Goal: Information Seeking & Learning: Learn about a topic

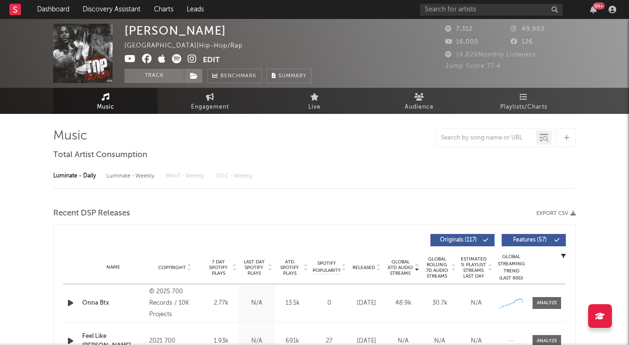
select select "6m"
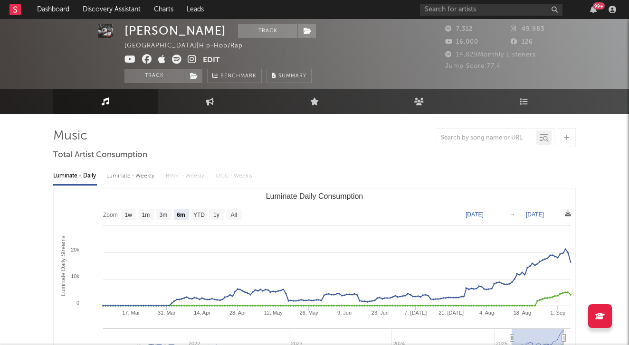
scroll to position [2, 0]
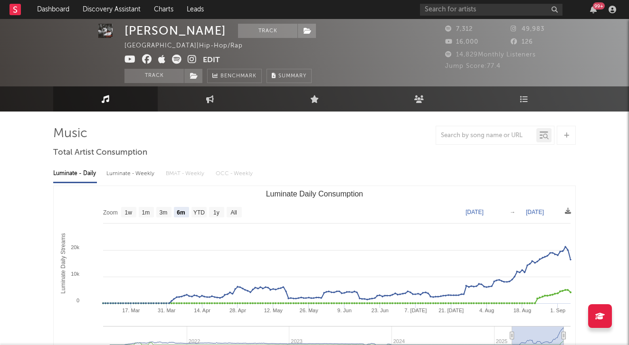
click at [132, 181] on div "Luminate - Weekly" at bounding box center [131, 174] width 50 height 16
select select "6m"
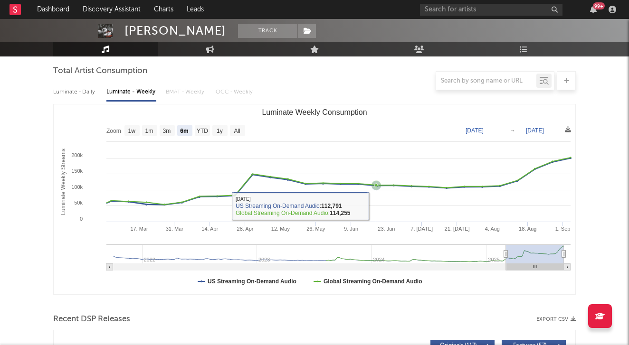
scroll to position [101, 0]
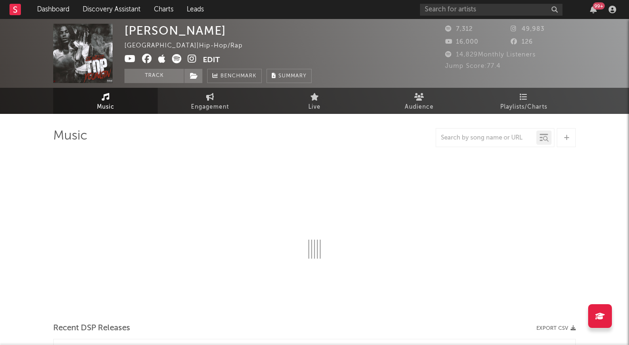
select select "6m"
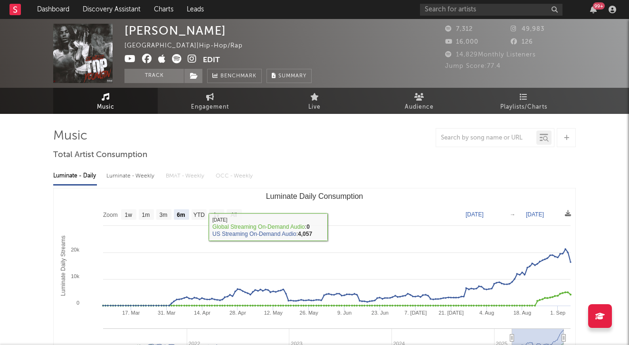
click at [127, 177] on div "Luminate - Weekly" at bounding box center [131, 176] width 50 height 16
select select "6m"
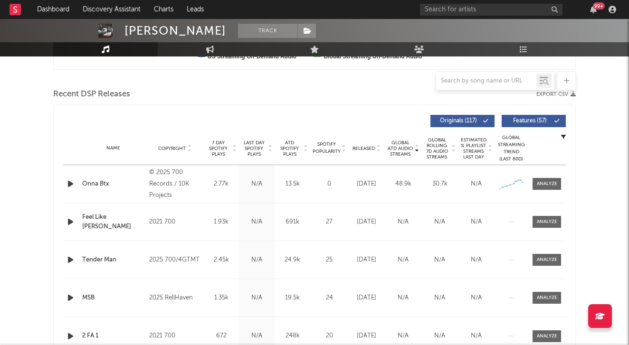
scroll to position [312, 0]
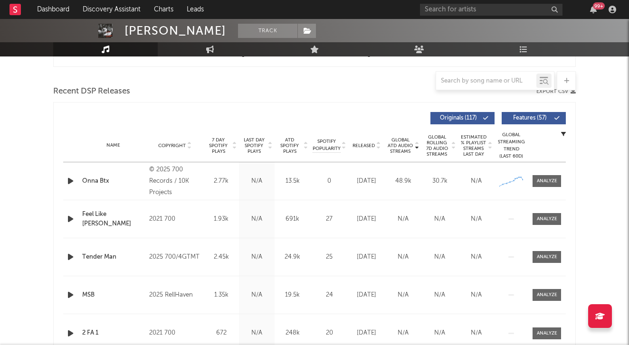
click at [71, 180] on icon "button" at bounding box center [71, 181] width 10 height 12
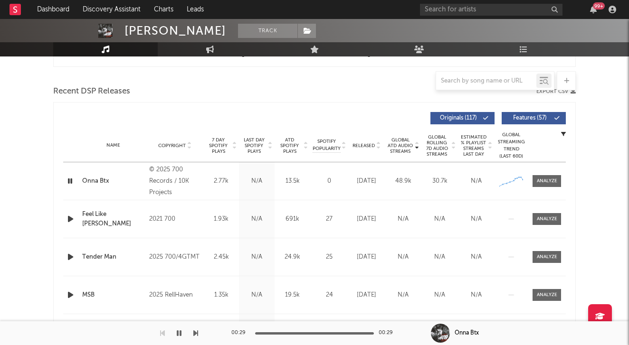
click at [71, 180] on icon "button" at bounding box center [70, 181] width 9 height 12
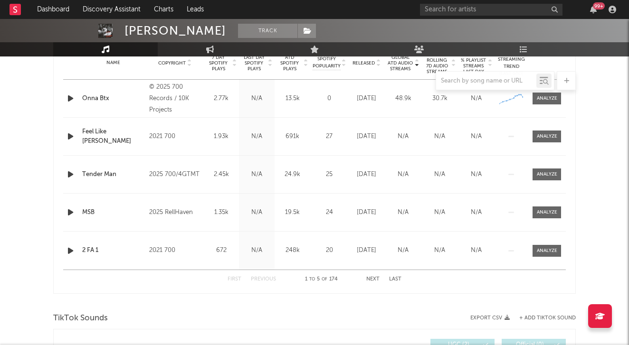
scroll to position [396, 0]
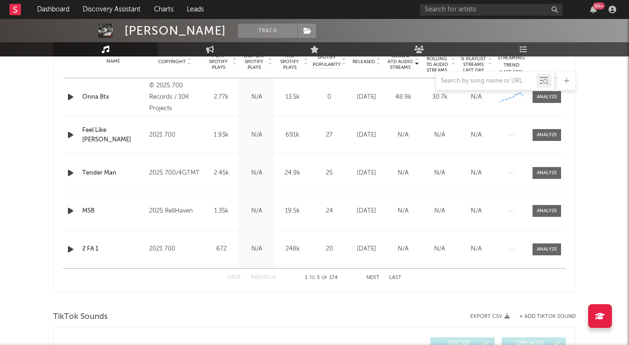
click at [374, 275] on button "Next" at bounding box center [372, 277] width 13 height 5
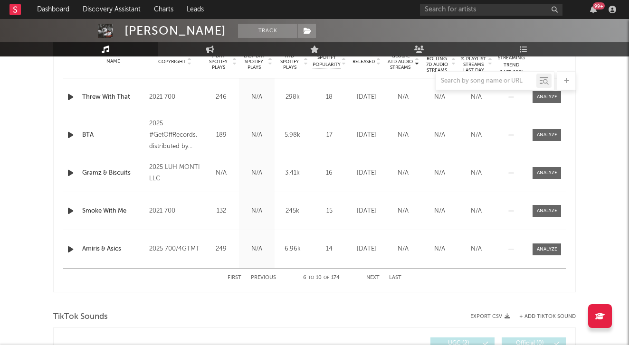
click at [374, 275] on button "Next" at bounding box center [372, 277] width 13 height 5
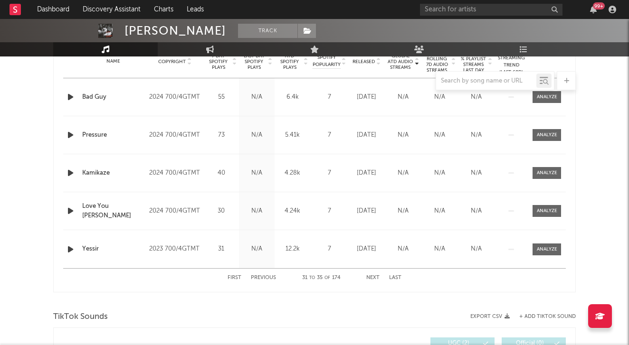
click at [374, 275] on button "Next" at bounding box center [372, 277] width 13 height 5
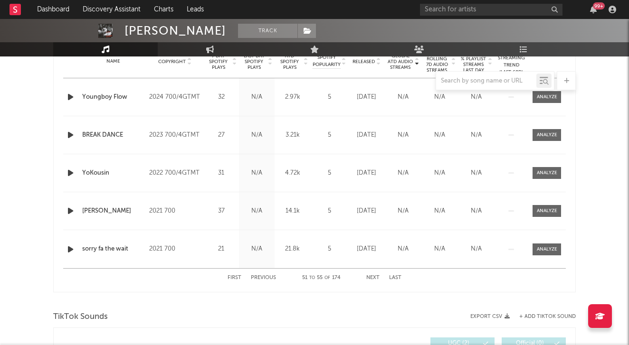
click at [374, 275] on button "Next" at bounding box center [372, 277] width 13 height 5
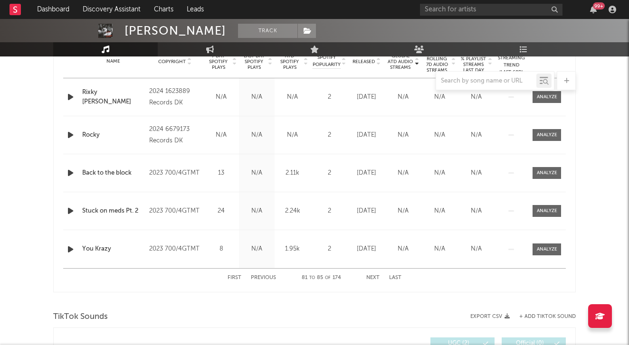
click at [374, 275] on button "Next" at bounding box center [372, 277] width 13 height 5
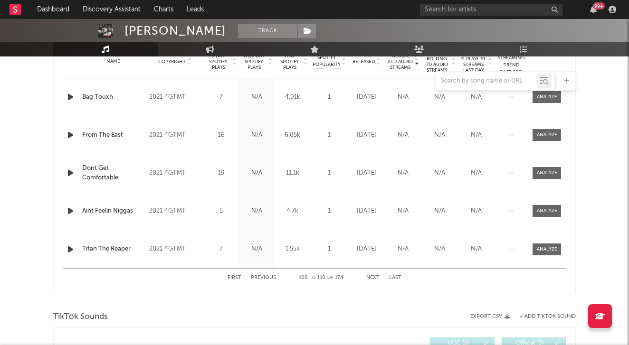
click at [374, 275] on button "Next" at bounding box center [372, 277] width 13 height 5
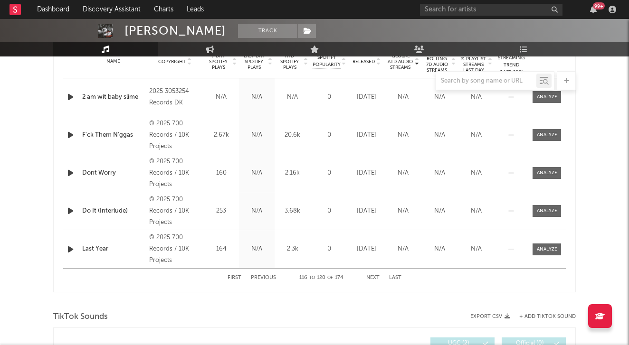
click at [374, 275] on button "Next" at bounding box center [372, 277] width 13 height 5
click at [375, 274] on div "First Previous 126 to 130 of 174 Next Last" at bounding box center [314, 278] width 174 height 19
click at [375, 275] on button "Next" at bounding box center [372, 277] width 13 height 5
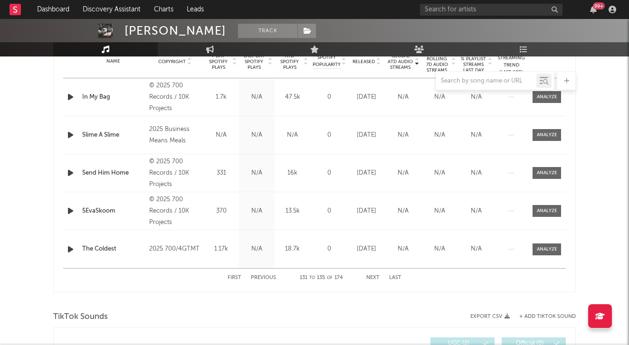
click at [375, 275] on button "Next" at bounding box center [372, 277] width 13 height 5
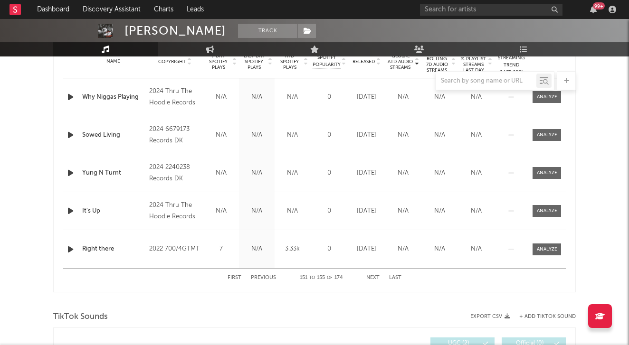
click at [375, 275] on button "Next" at bounding box center [372, 277] width 13 height 5
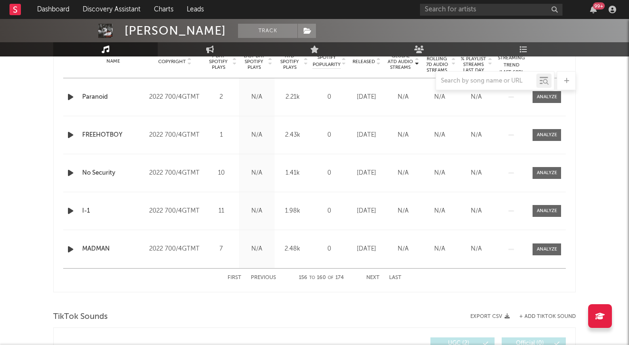
click at [375, 275] on button "Next" at bounding box center [372, 277] width 13 height 5
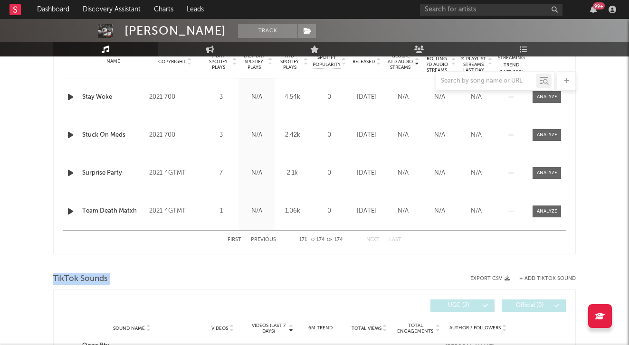
click at [375, 275] on div "TikTok Sounds" at bounding box center [314, 279] width 522 height 16
click at [233, 240] on button "First" at bounding box center [234, 239] width 14 height 5
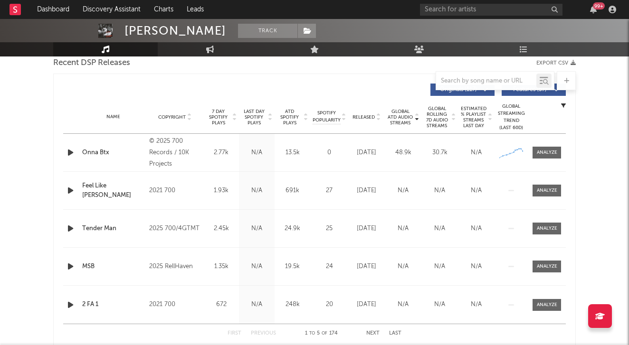
scroll to position [325, 0]
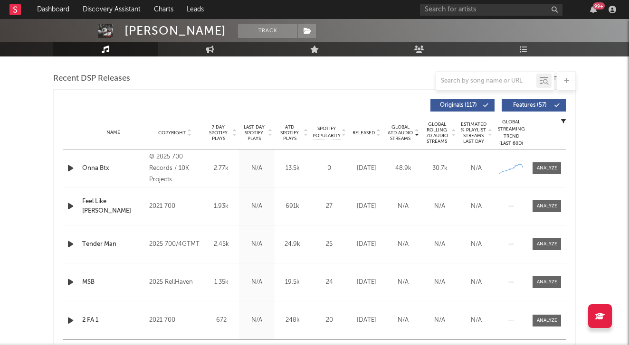
click at [72, 171] on icon "button" at bounding box center [71, 168] width 10 height 12
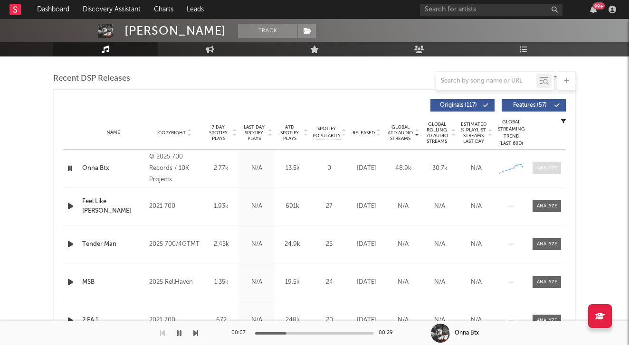
click at [541, 164] on span at bounding box center [546, 168] width 28 height 12
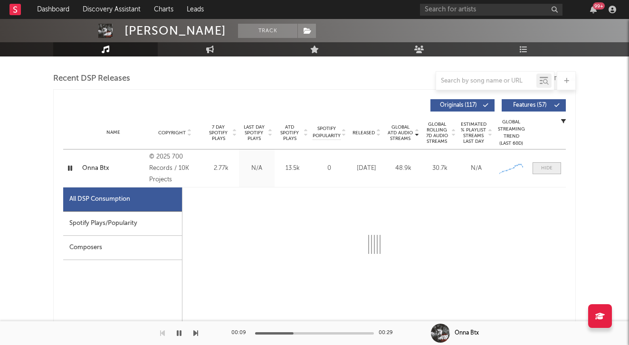
select select "1w"
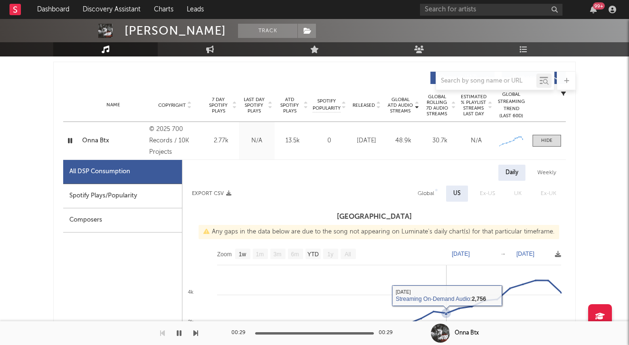
scroll to position [278, 0]
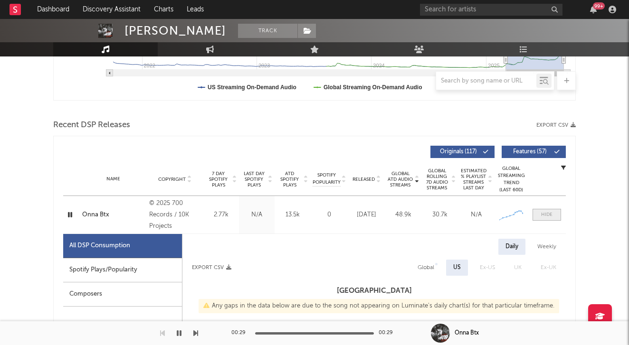
click at [547, 218] on div at bounding box center [546, 214] width 11 height 7
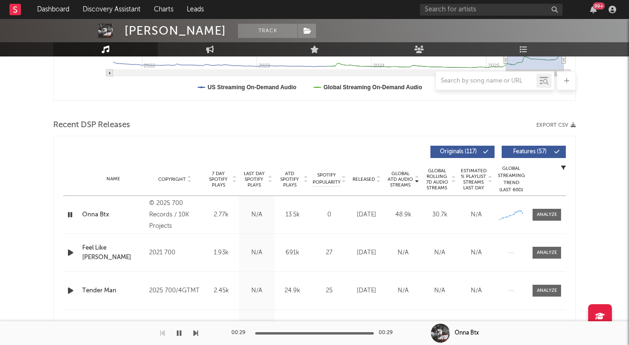
click at [68, 252] on icon "button" at bounding box center [71, 253] width 10 height 12
click at [417, 182] on icon at bounding box center [416, 182] width 5 height 4
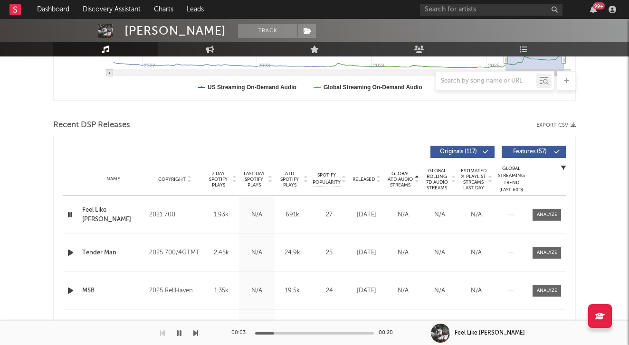
click at [417, 182] on icon at bounding box center [416, 182] width 5 height 4
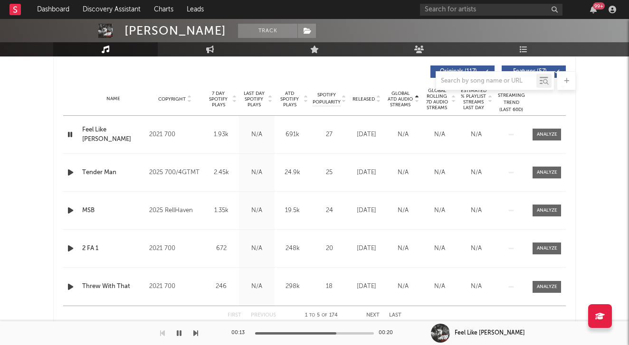
scroll to position [367, 0]
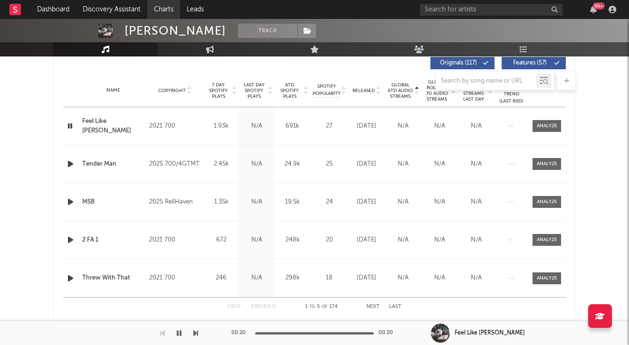
click at [168, 1] on link "Charts" at bounding box center [163, 9] width 33 height 19
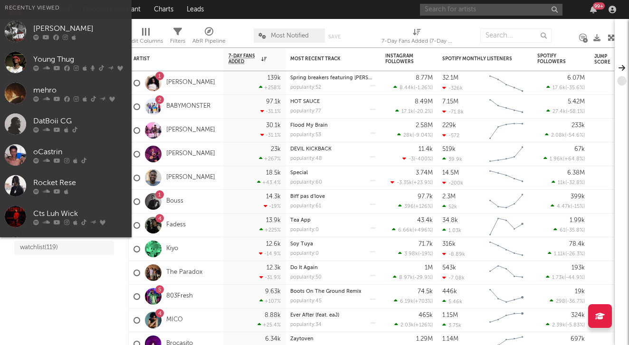
click at [437, 8] on input "text" at bounding box center [491, 10] width 142 height 12
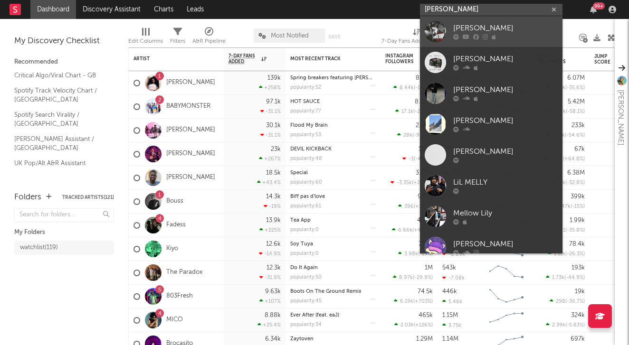
type input "[PERSON_NAME]"
click at [459, 35] on div at bounding box center [505, 37] width 104 height 6
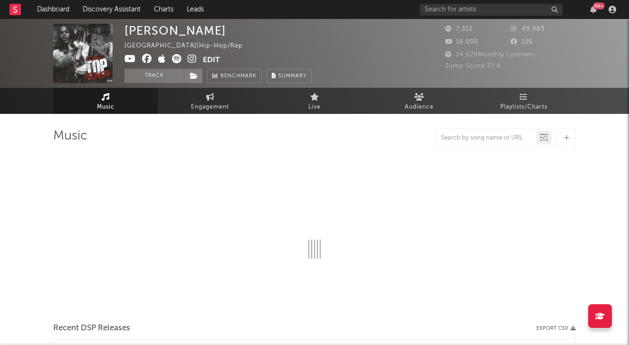
select select "6m"
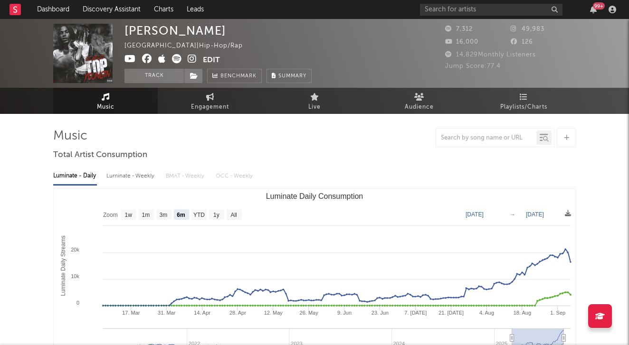
click at [140, 174] on div "Luminate - Weekly" at bounding box center [131, 176] width 50 height 16
select select "6m"
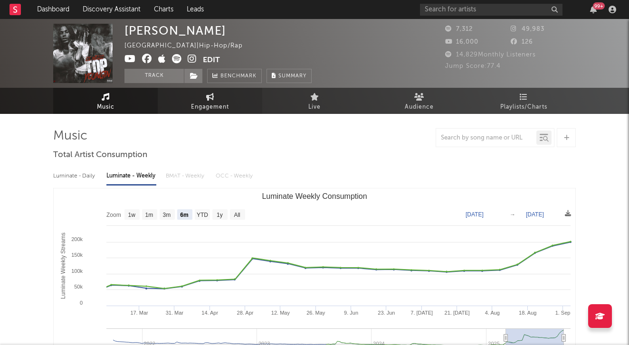
click at [230, 95] on link "Engagement" at bounding box center [210, 101] width 104 height 26
select select "1w"
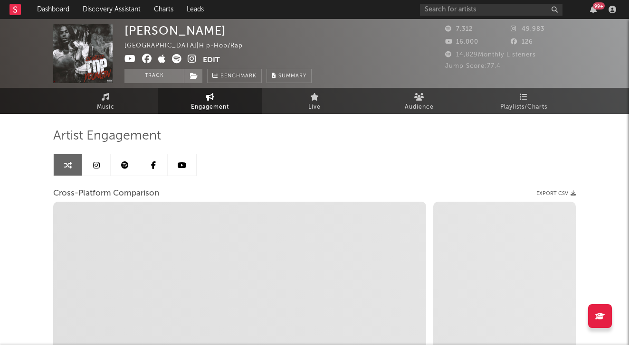
select select "1m"
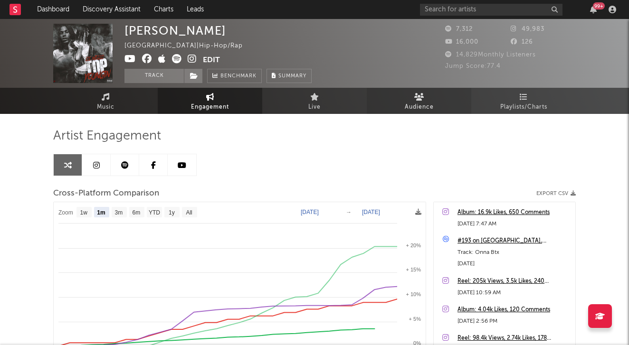
click at [419, 92] on link "Audience" at bounding box center [419, 101] width 104 height 26
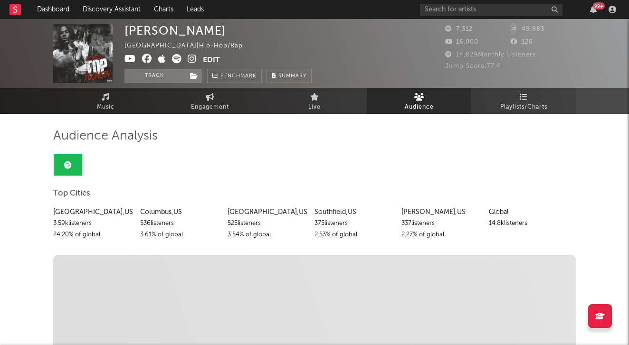
click at [498, 110] on link "Playlists/Charts" at bounding box center [523, 101] width 104 height 26
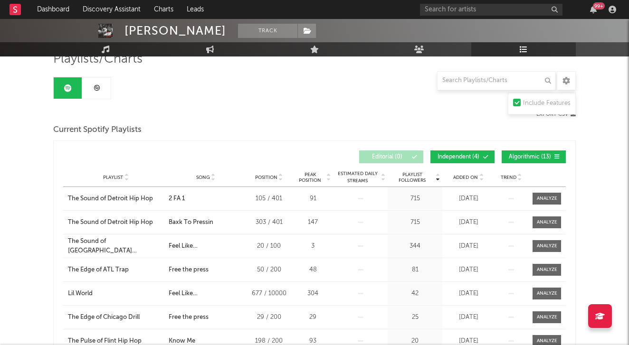
scroll to position [78, 0]
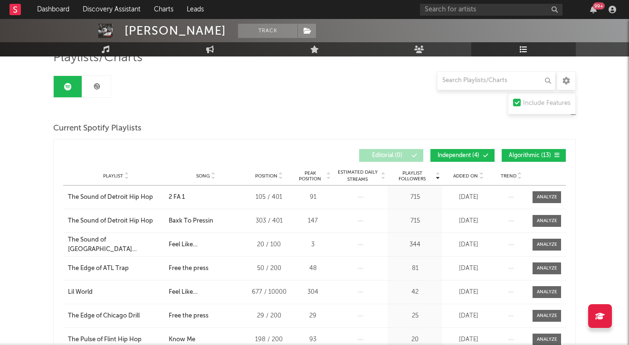
click at [100, 90] on link at bounding box center [96, 86] width 28 height 21
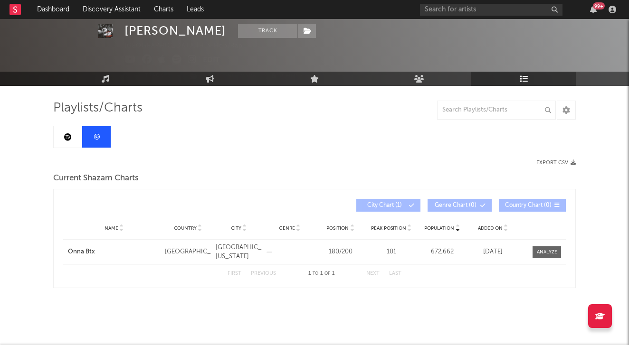
click at [411, 230] on icon at bounding box center [409, 230] width 5 height 4
click at [548, 258] on div "Name Onna Btx Country United States City Detroit, Michigan Genre Position 180 /…" at bounding box center [314, 252] width 502 height 24
click at [548, 256] on div at bounding box center [547, 252] width 20 height 7
select select "All"
select select "1w"
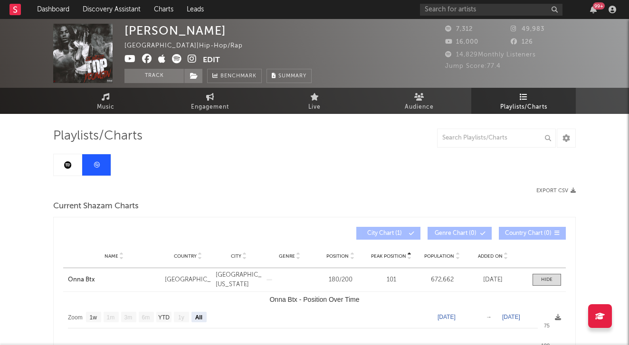
scroll to position [0, 0]
click at [71, 167] on icon at bounding box center [68, 165] width 8 height 8
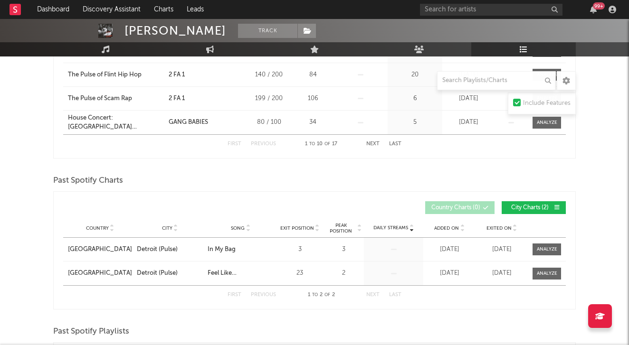
scroll to position [368, 0]
click at [166, 247] on div "Detroit (Pulse)" at bounding box center [157, 249] width 41 height 9
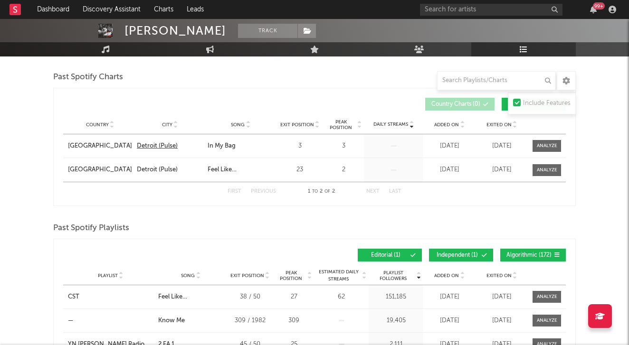
scroll to position [471, 0]
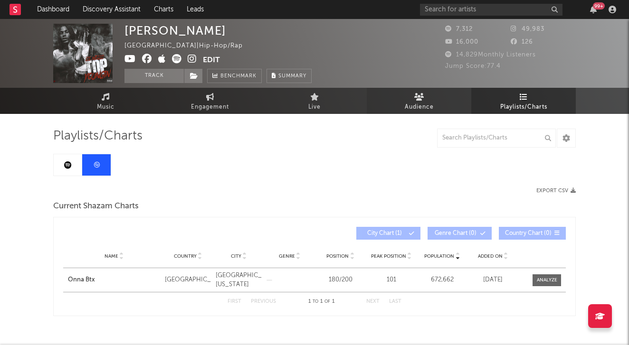
click at [436, 104] on link "Audience" at bounding box center [419, 101] width 104 height 26
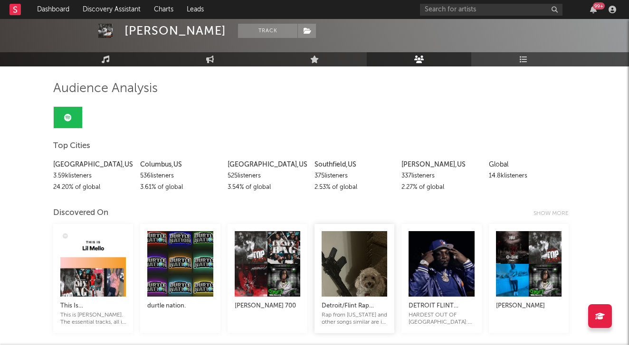
scroll to position [38, 0]
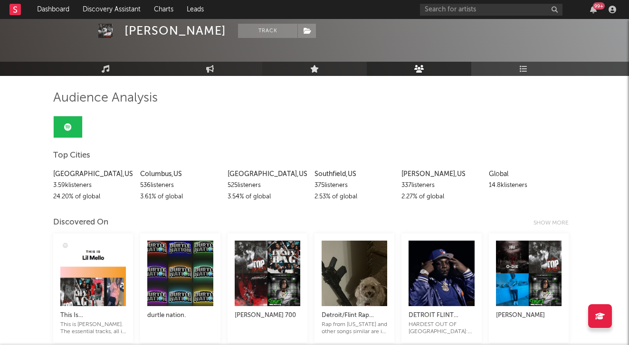
click at [346, 70] on link "Live" at bounding box center [314, 69] width 104 height 14
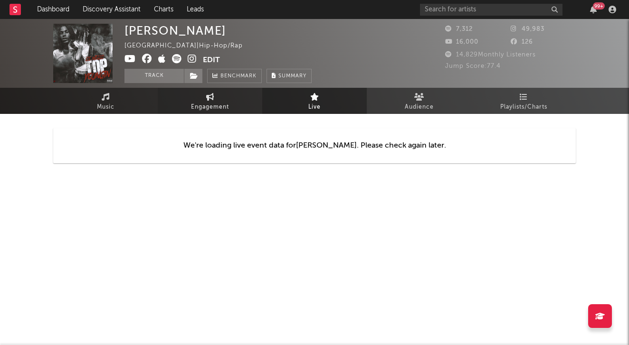
click at [239, 102] on link "Engagement" at bounding box center [210, 101] width 104 height 26
select select "1w"
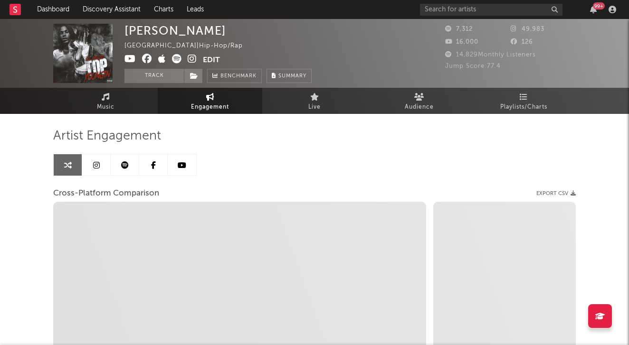
click at [184, 171] on link at bounding box center [182, 164] width 28 height 21
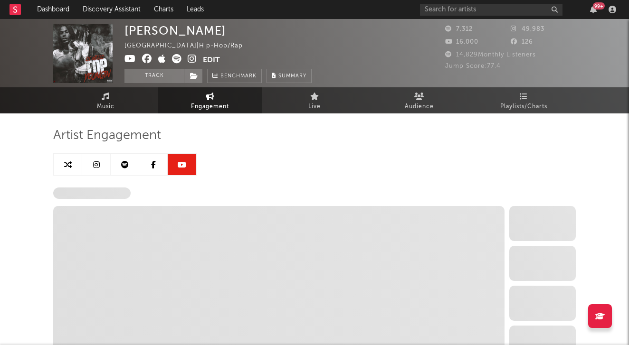
select select "6m"
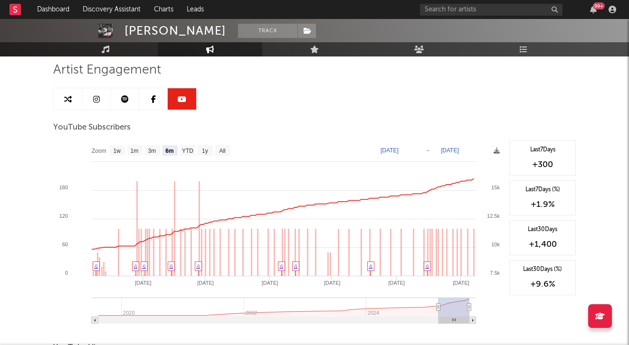
scroll to position [35, 0]
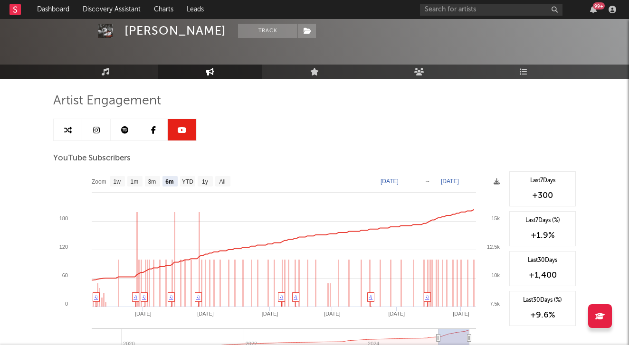
click at [164, 134] on link at bounding box center [153, 129] width 28 height 21
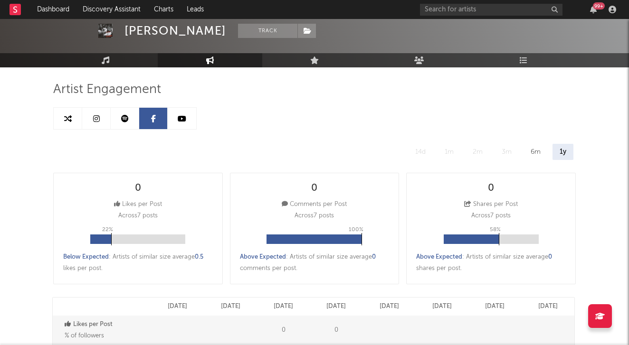
scroll to position [51, 0]
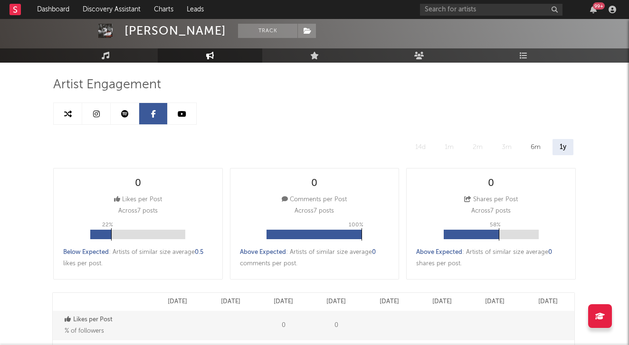
select select "6m"
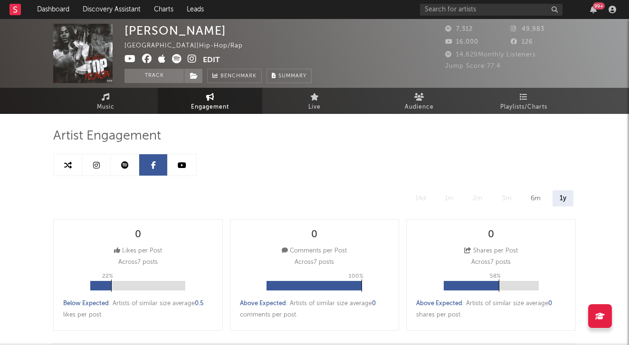
scroll to position [0, 0]
click at [123, 162] on icon at bounding box center [125, 165] width 8 height 8
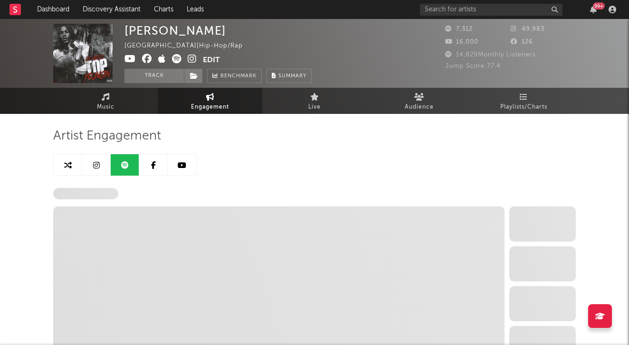
select select "6m"
select select "1w"
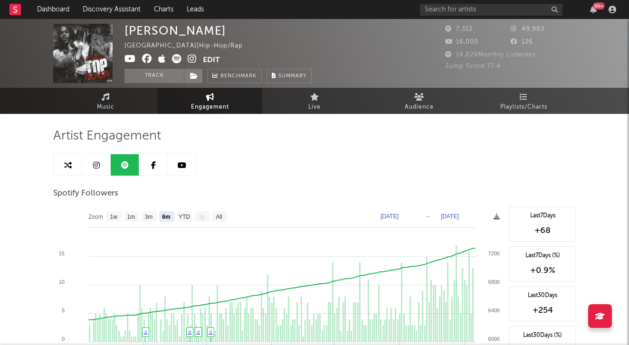
scroll to position [14, 0]
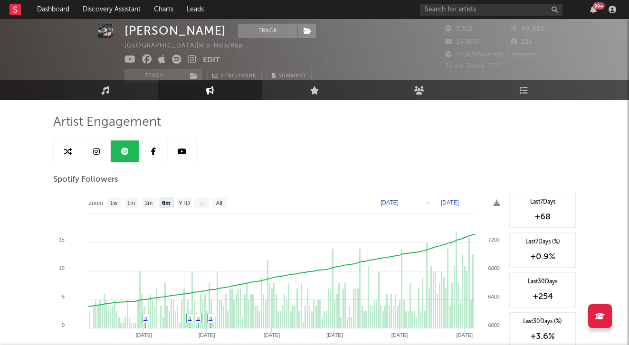
click at [102, 152] on link at bounding box center [96, 151] width 28 height 21
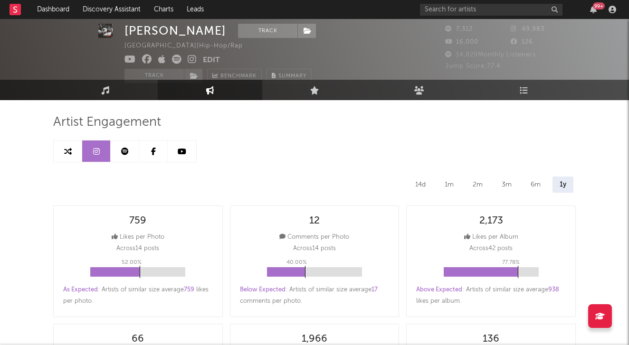
select select "6m"
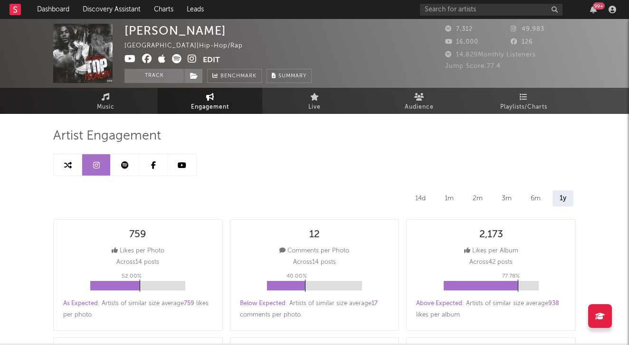
click at [76, 162] on link at bounding box center [68, 164] width 28 height 21
select select "1m"
